Goal: Find specific page/section: Find specific page/section

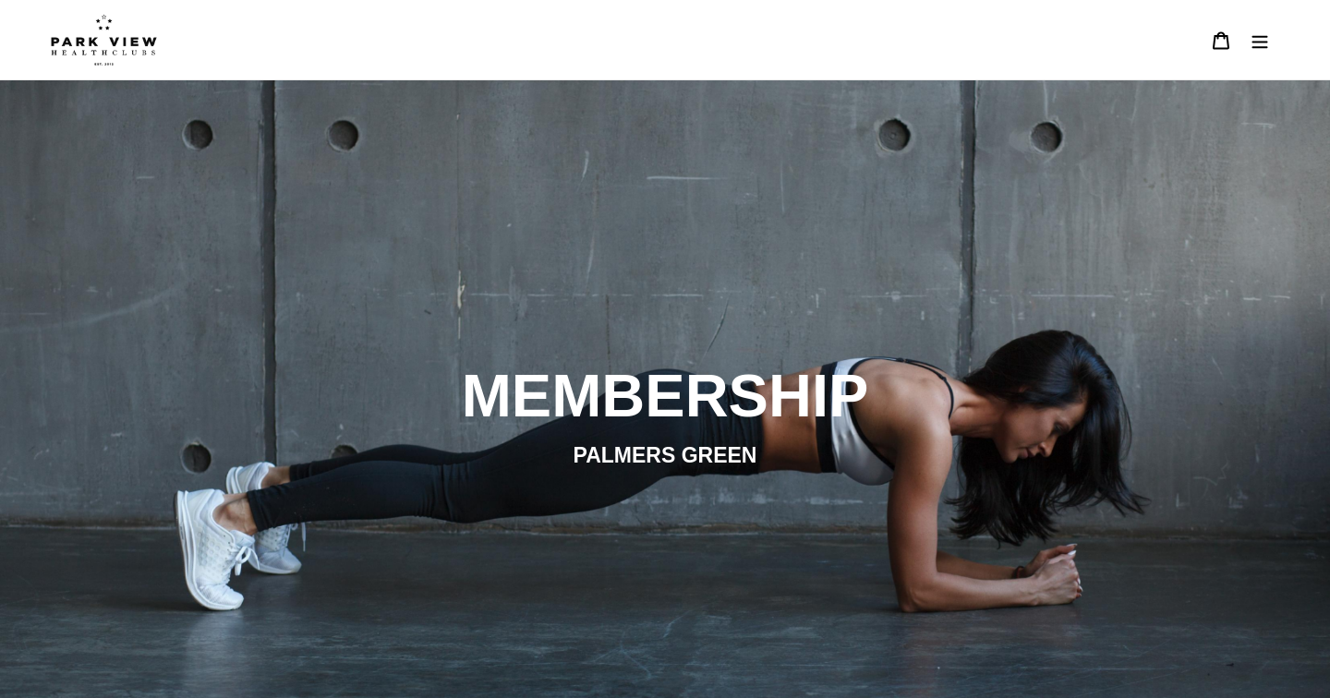
click at [1250, 43] on button "Menu" at bounding box center [1260, 40] width 39 height 40
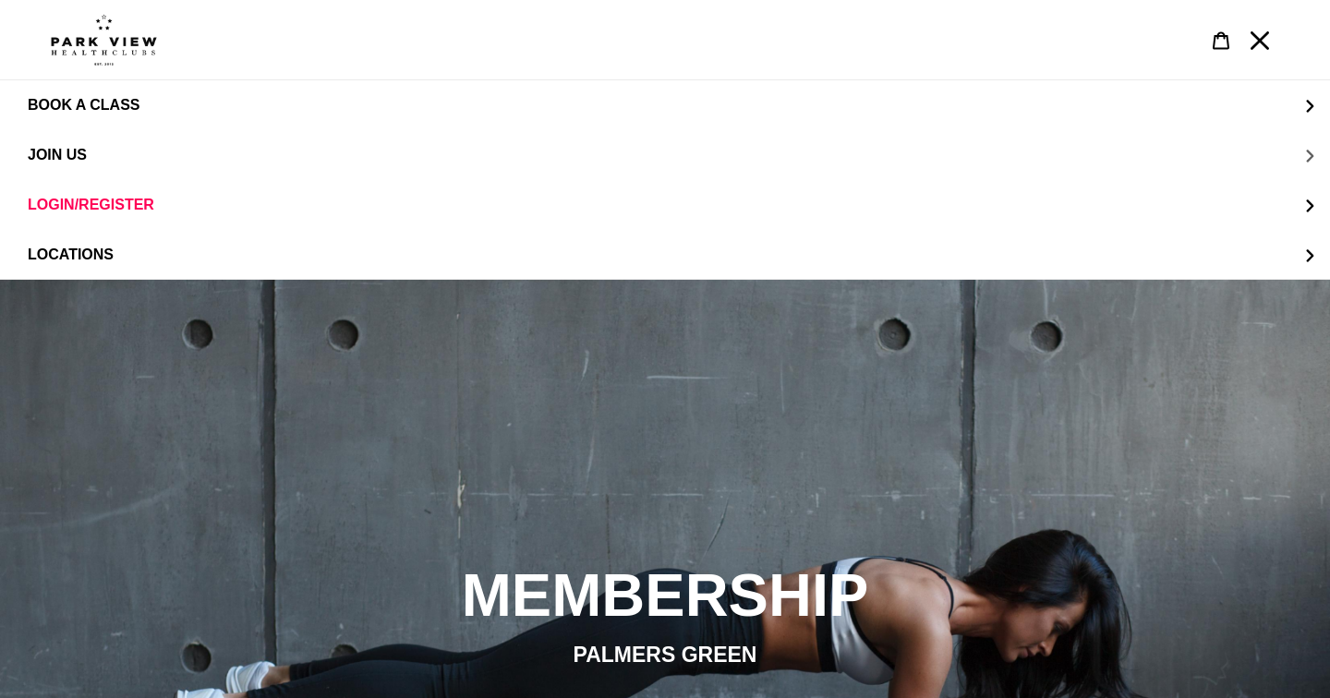
click at [72, 156] on span "JOIN US" at bounding box center [57, 155] width 59 height 16
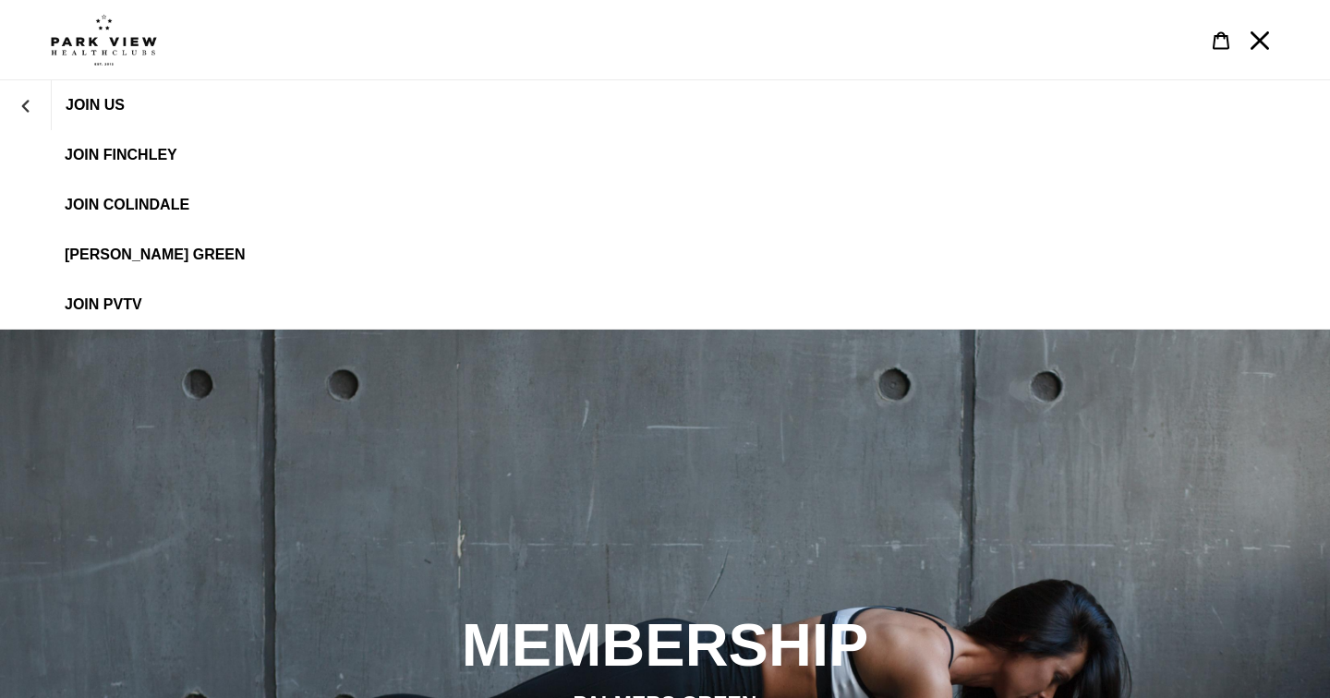
click at [161, 258] on span "[PERSON_NAME] Green" at bounding box center [155, 255] width 181 height 17
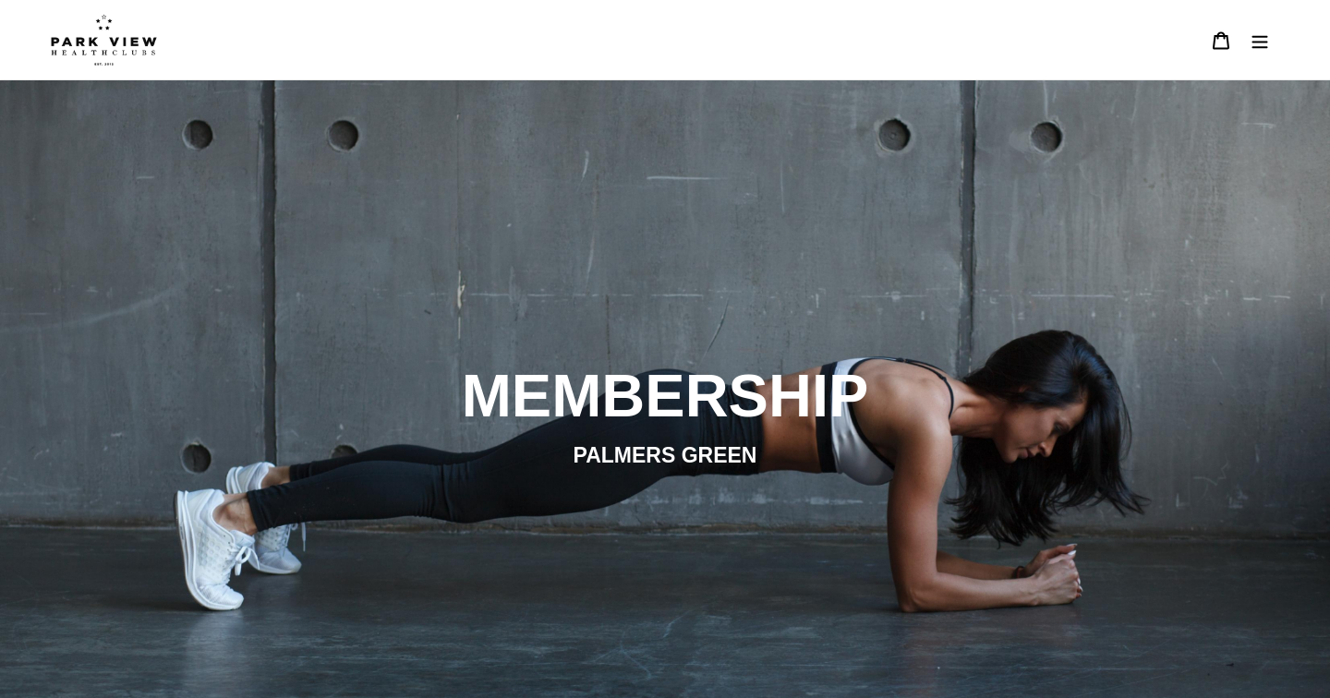
click at [1254, 48] on icon "Menu" at bounding box center [1261, 41] width 16 height 13
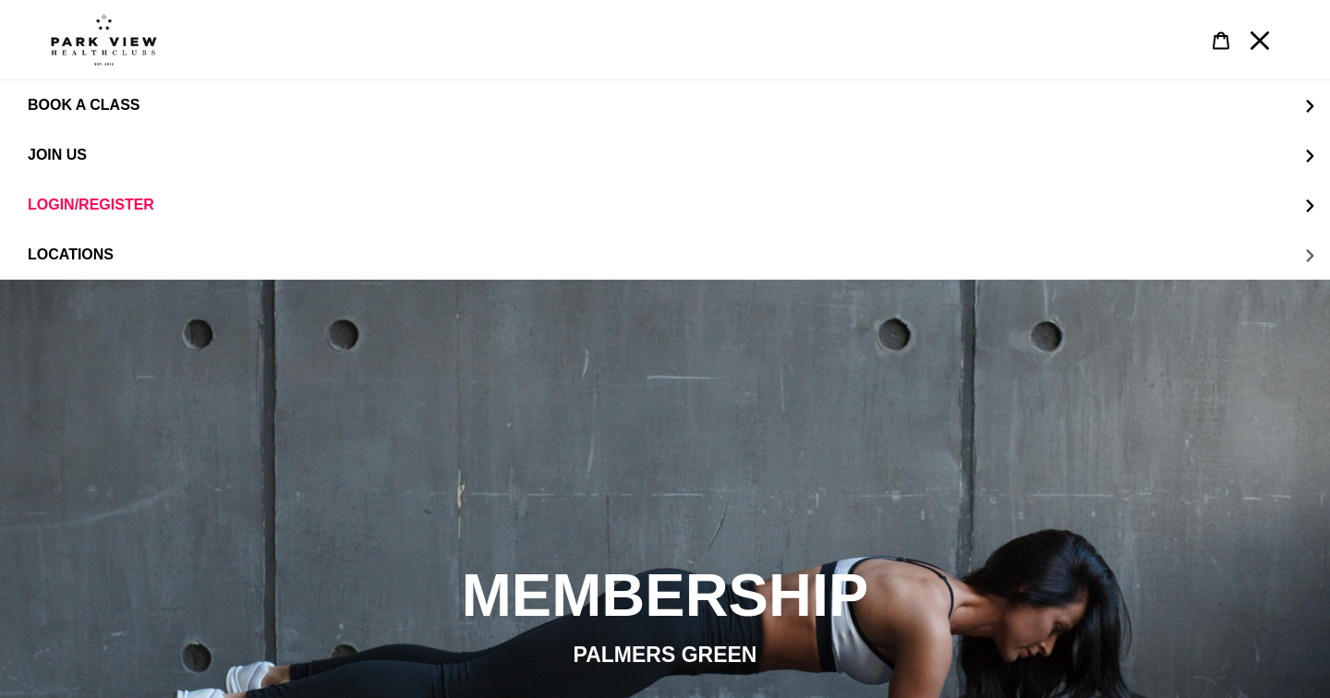
click at [112, 256] on span "LOCATIONS" at bounding box center [71, 255] width 86 height 17
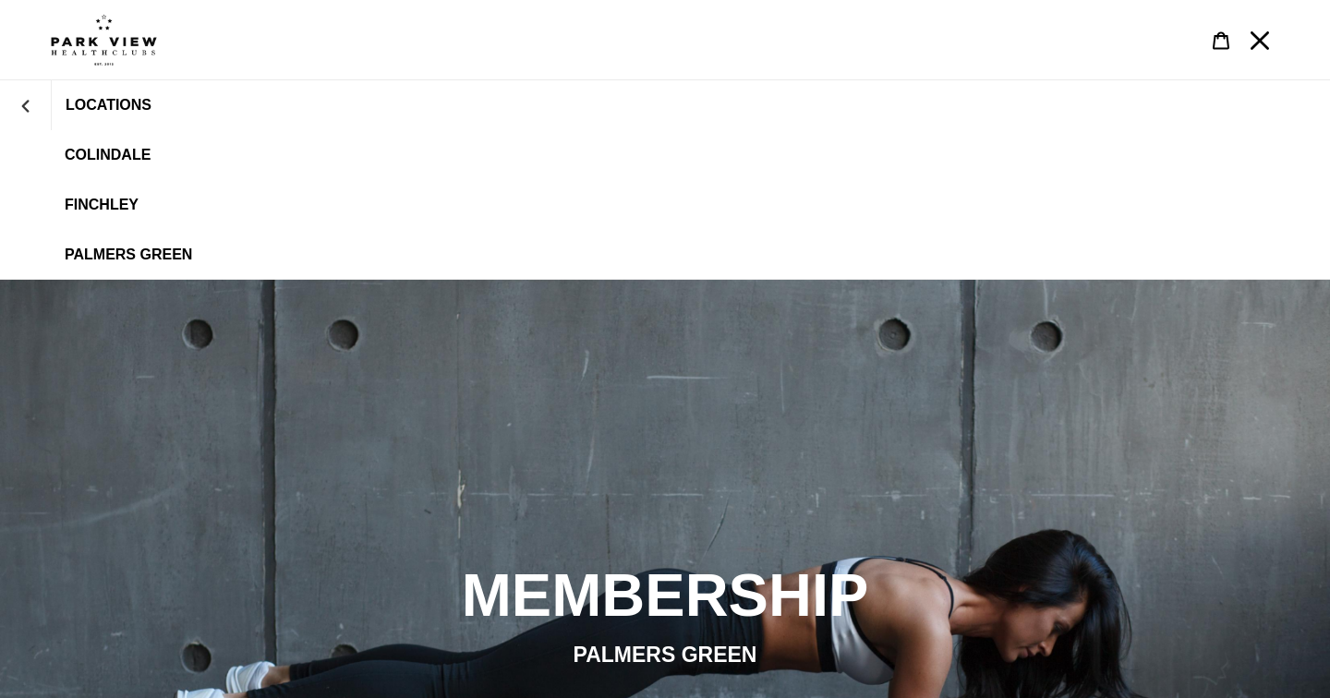
click at [143, 255] on span "Palmers Green" at bounding box center [128, 255] width 127 height 17
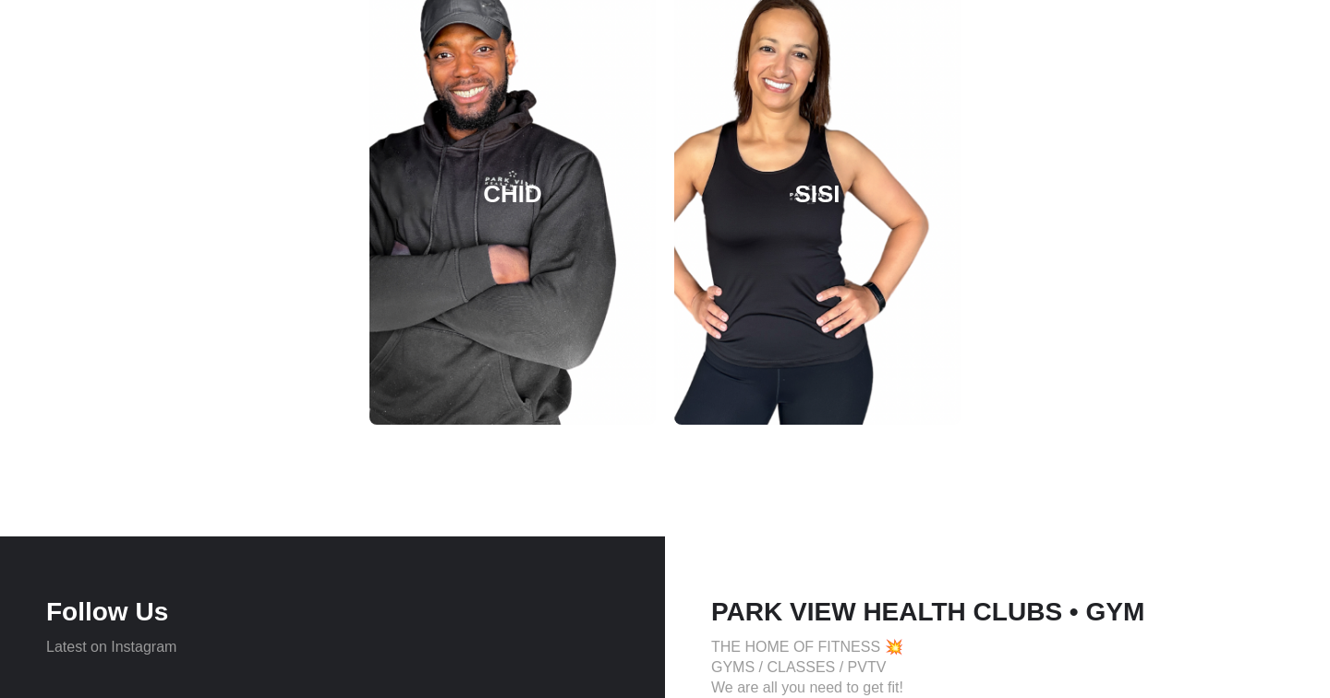
scroll to position [2902, 0]
